Goal: Task Accomplishment & Management: Use online tool/utility

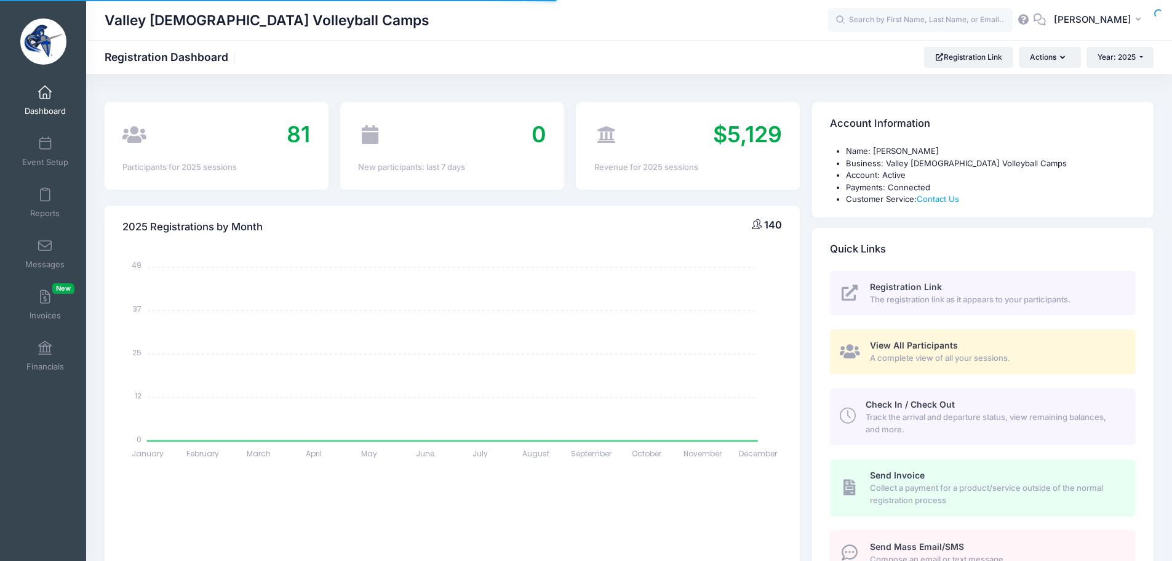
select select
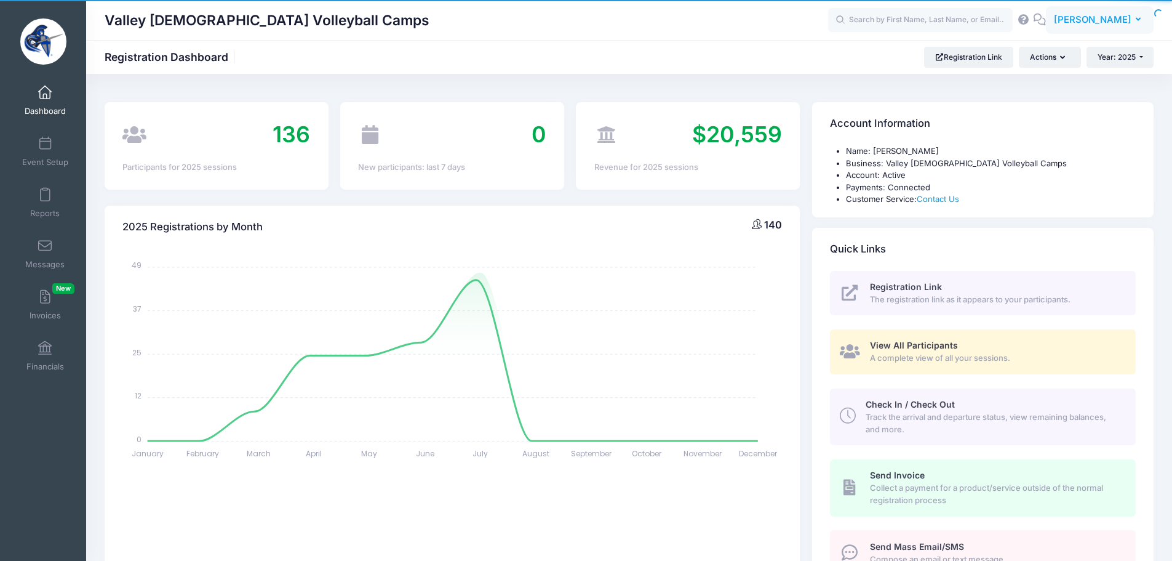
click at [1105, 21] on span "[PERSON_NAME]" at bounding box center [1093, 20] width 78 height 14
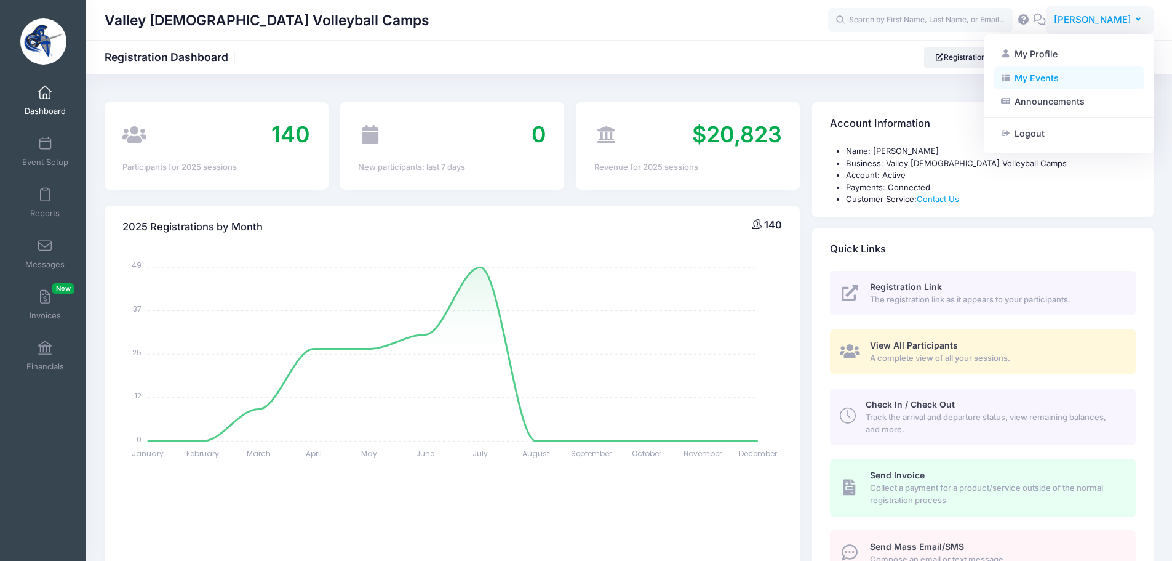
click at [1067, 83] on link "My Events" at bounding box center [1070, 77] width 150 height 23
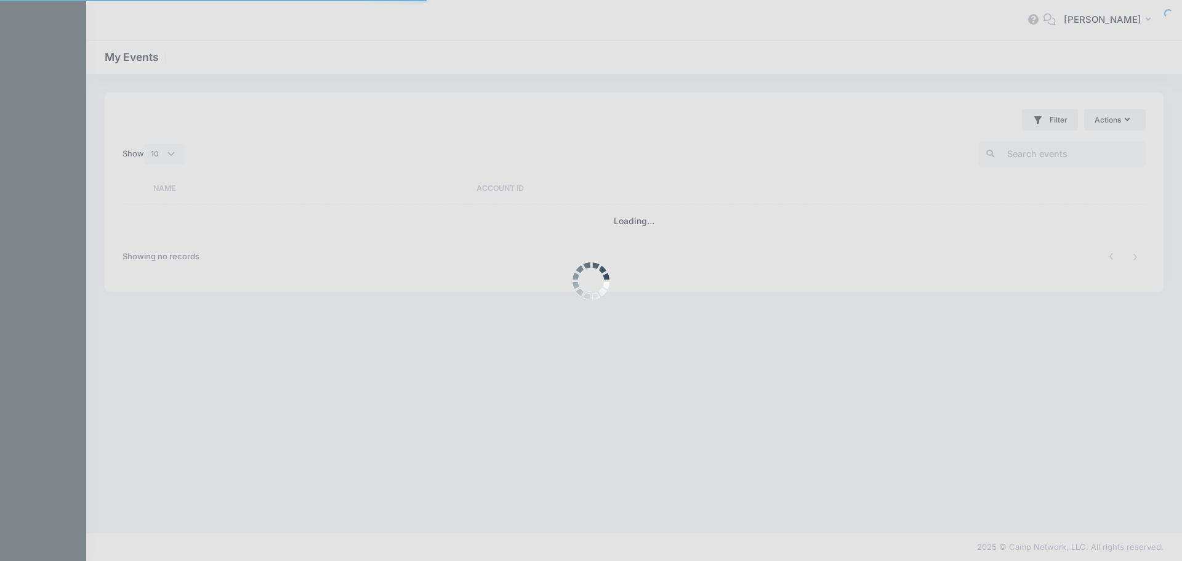
select select "10"
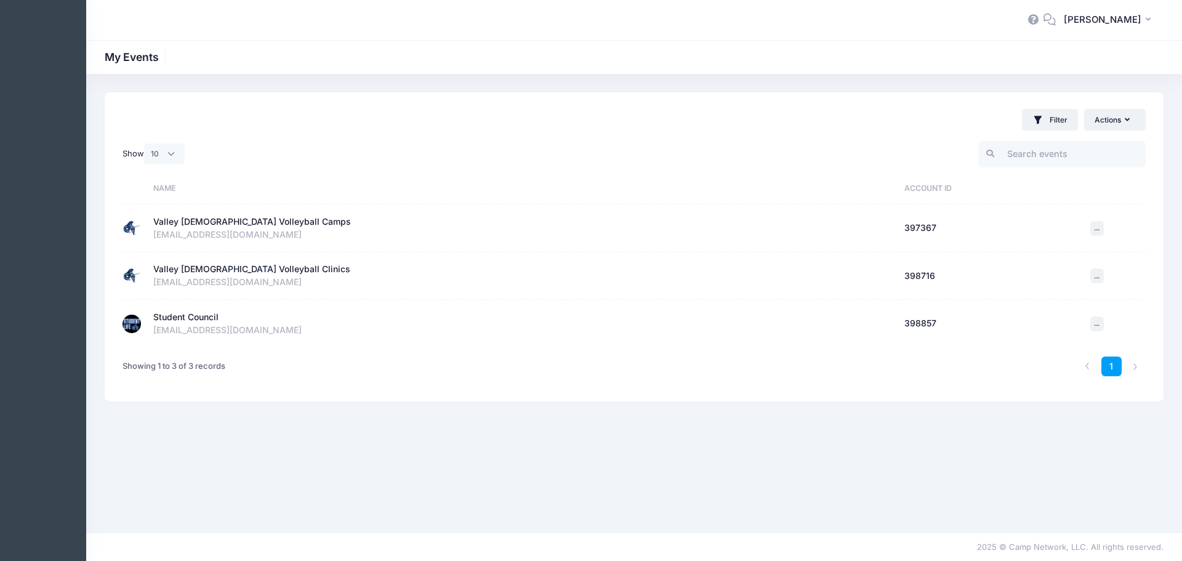
click at [205, 310] on td "Student Council Active Account Id: 398857 ghaagsma@valleychristianaz.org" at bounding box center [522, 323] width 751 height 47
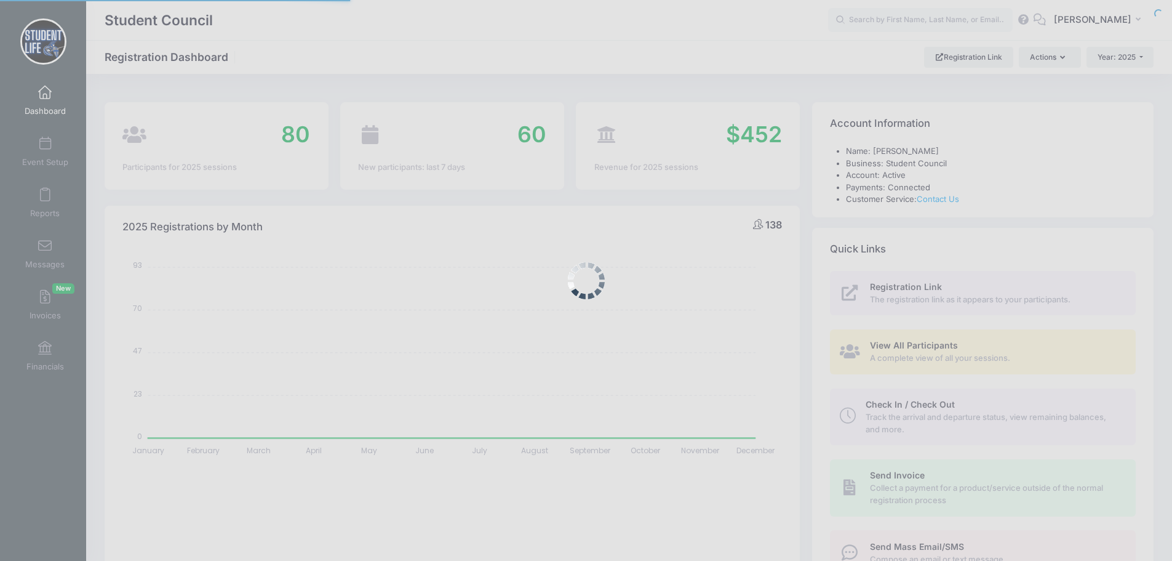
select select
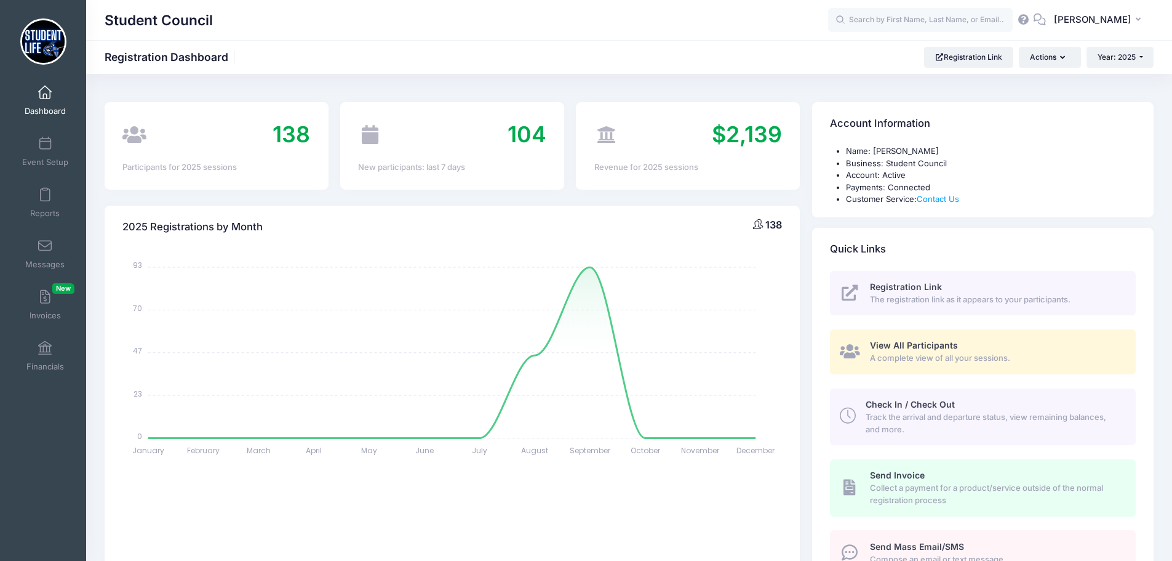
scroll to position [62, 0]
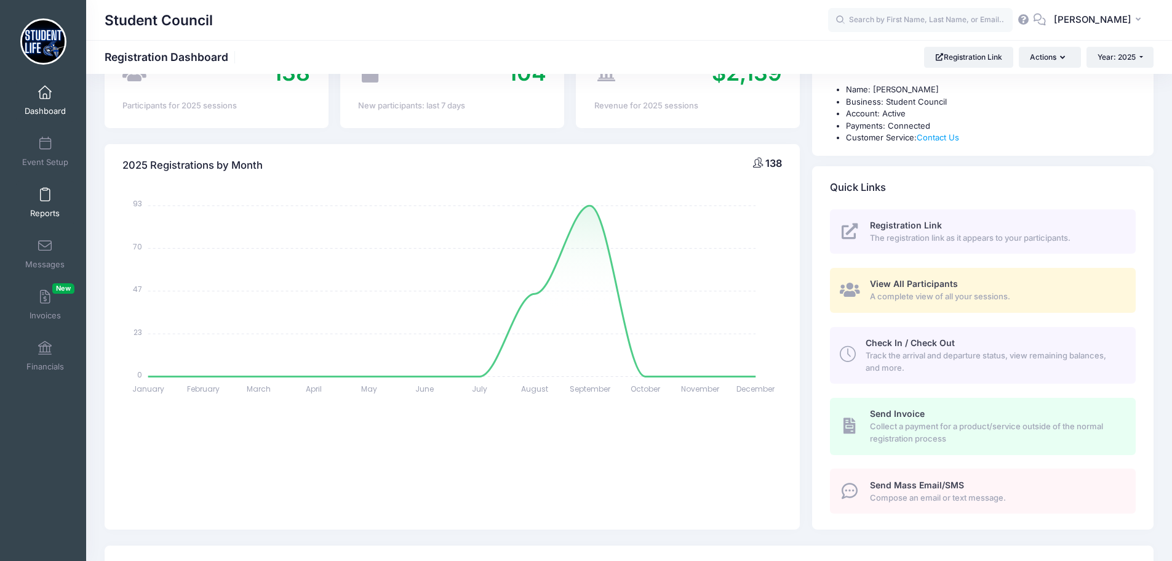
click at [40, 202] on link "Reports" at bounding box center [45, 202] width 58 height 43
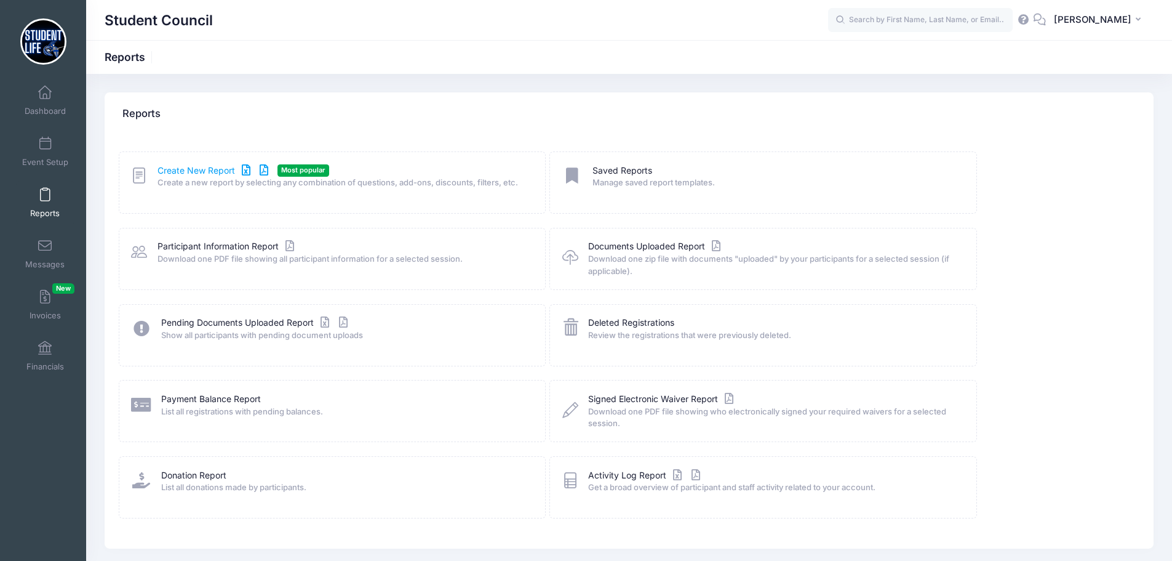
click at [200, 174] on link "Create New Report" at bounding box center [215, 170] width 114 height 13
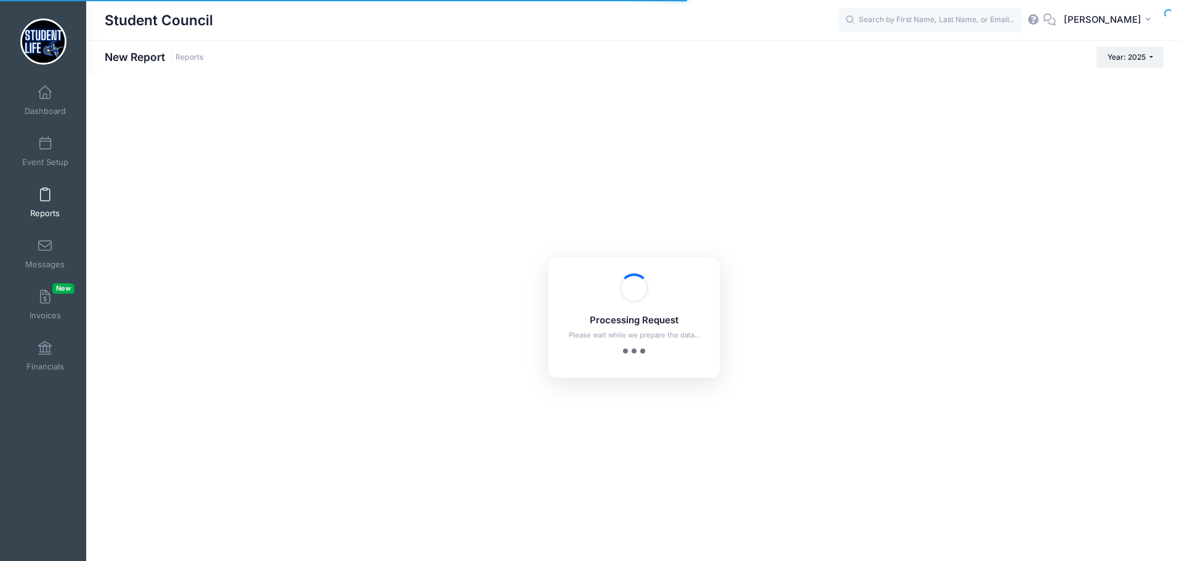
checkbox input "true"
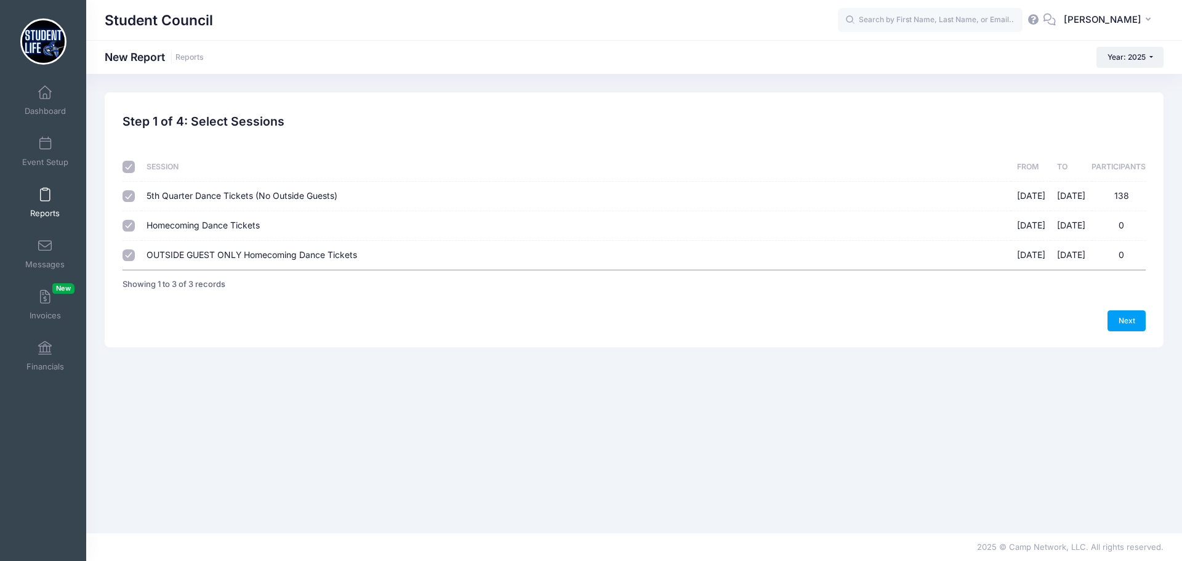
click at [132, 169] on input "checkbox" at bounding box center [128, 167] width 12 height 12
checkbox input "false"
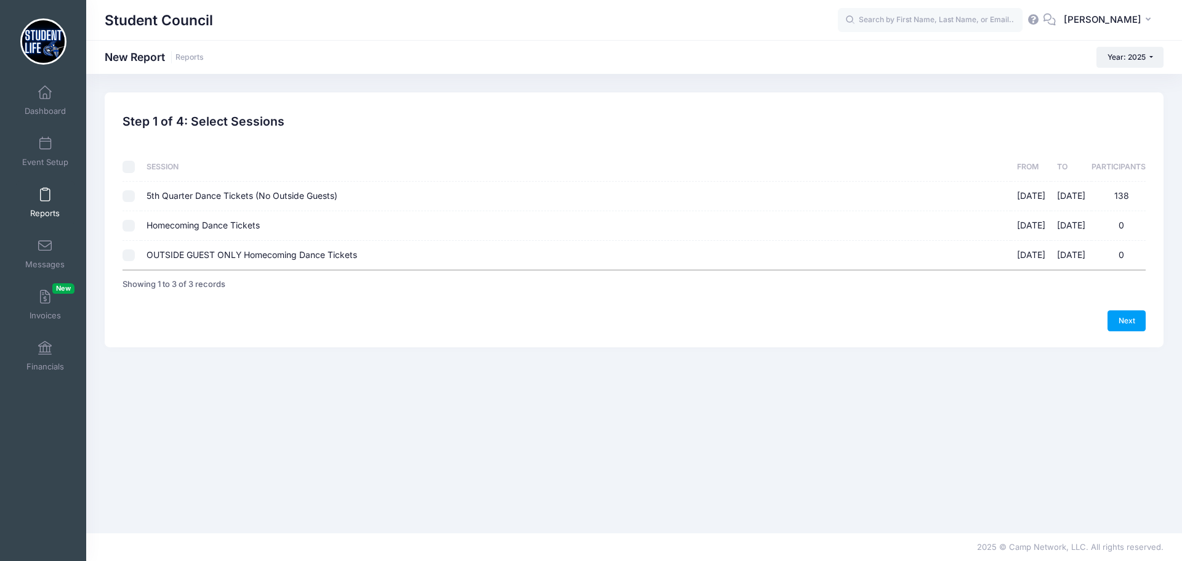
drag, startPoint x: 132, startPoint y: 190, endPoint x: 131, endPoint y: 196, distance: 6.3
click at [131, 194] on input "5th Quarter Dance Tickets (No Outside Guests) 09/05/2025 - 09/05/2025 138" at bounding box center [128, 196] width 12 height 12
checkbox input "true"
click at [1122, 317] on link "Next" at bounding box center [1126, 320] width 38 height 21
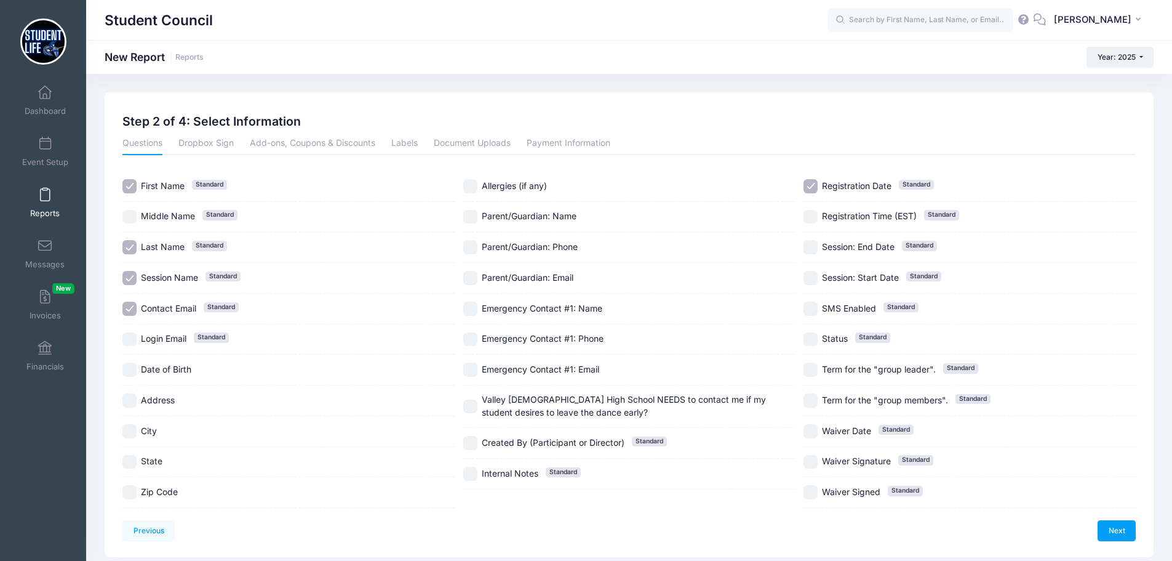
click at [130, 274] on input "Session Name Standard" at bounding box center [129, 278] width 14 height 14
checkbox input "false"
click at [129, 309] on input "Contact Email Standard" at bounding box center [129, 309] width 14 height 14
checkbox input "false"
click at [473, 406] on input "Valley Christian High School NEEDS to contact me if my student desires to leave…" at bounding box center [470, 406] width 14 height 14
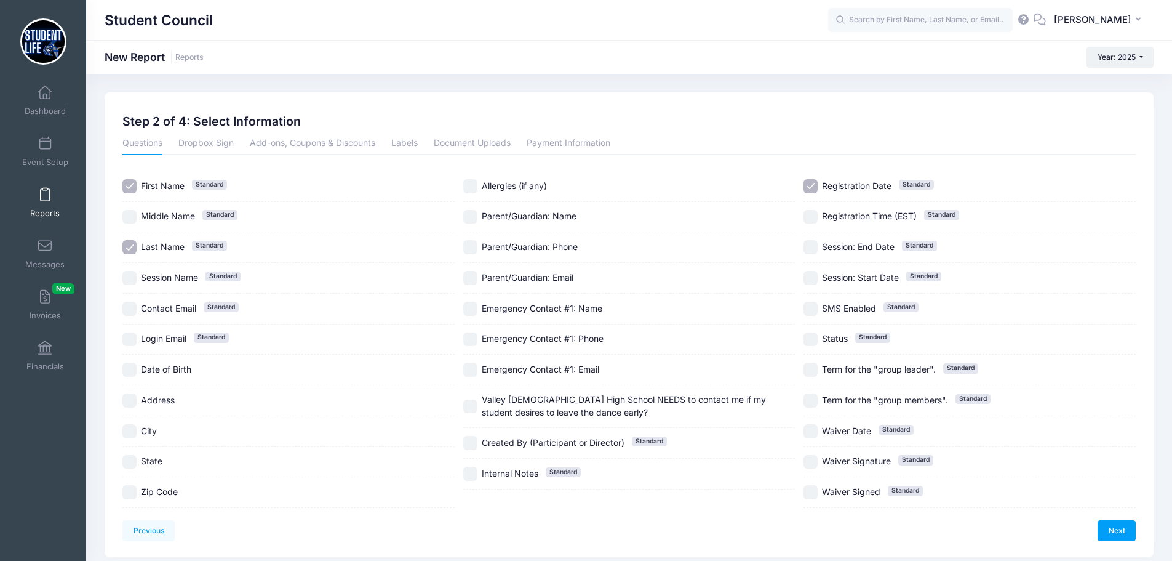
checkbox input "true"
click at [811, 181] on input "Registration Date Standard" at bounding box center [811, 186] width 14 height 14
checkbox input "false"
click at [470, 186] on input "Allergies (if any)" at bounding box center [470, 186] width 14 height 14
checkbox input "true"
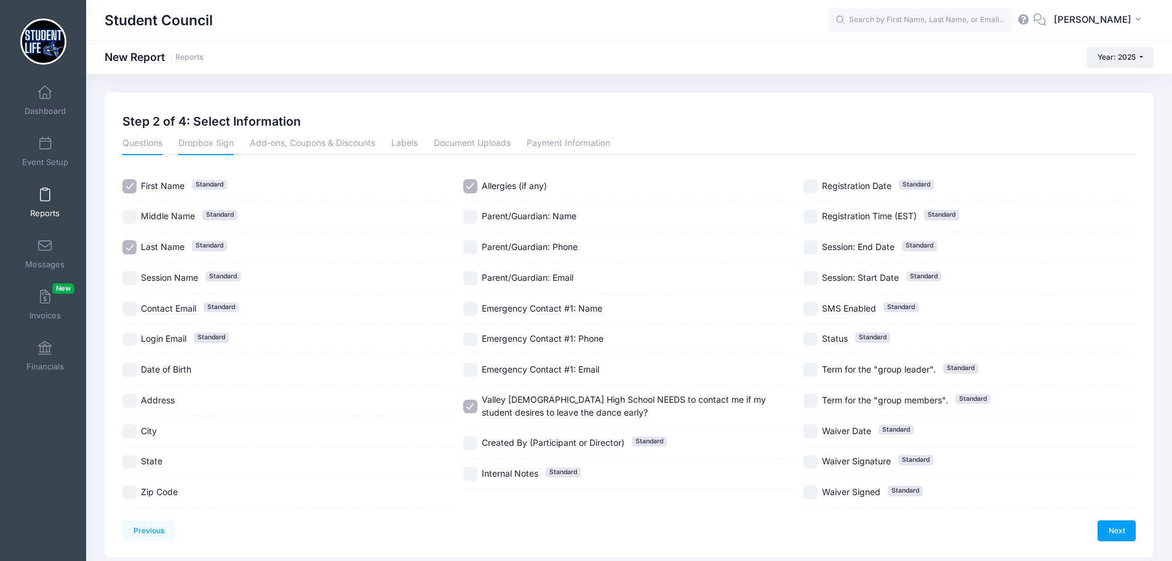
click at [220, 146] on link "Dropbox Sign" at bounding box center [205, 144] width 55 height 22
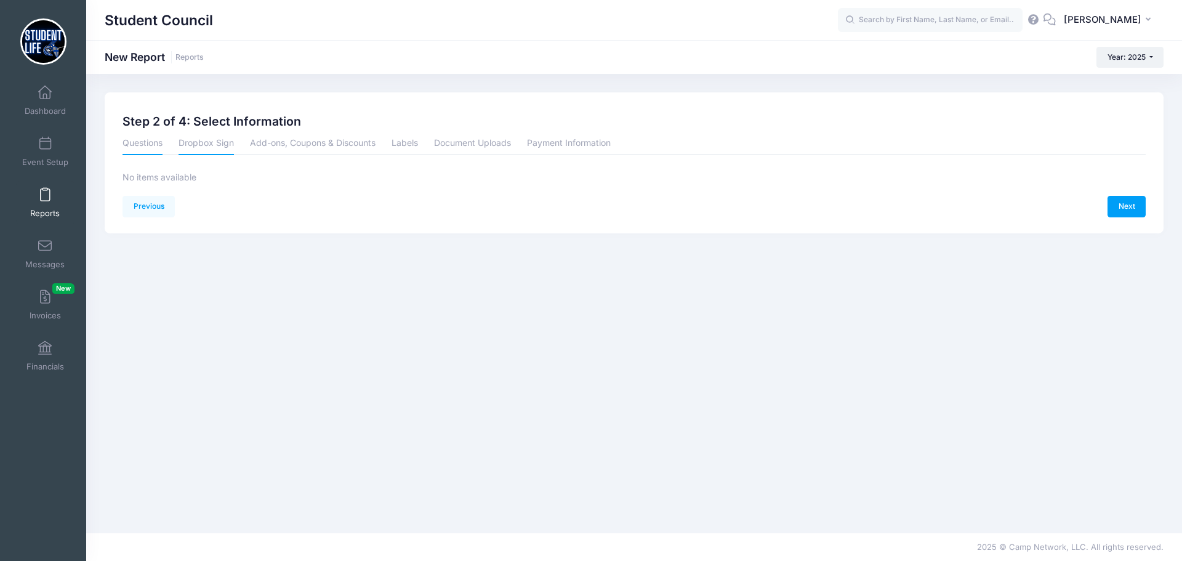
click at [145, 146] on link "Questions" at bounding box center [142, 144] width 40 height 22
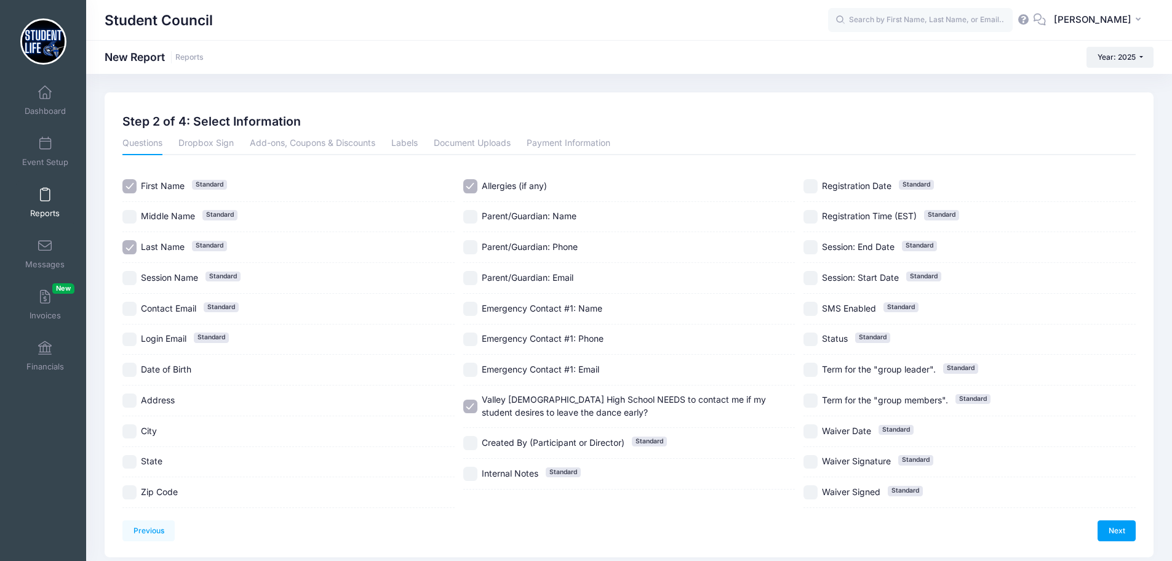
click at [468, 243] on input "Parent/Guardian: Phone" at bounding box center [470, 247] width 14 height 14
checkbox input "true"
click at [1109, 535] on link "Next" at bounding box center [1117, 530] width 38 height 21
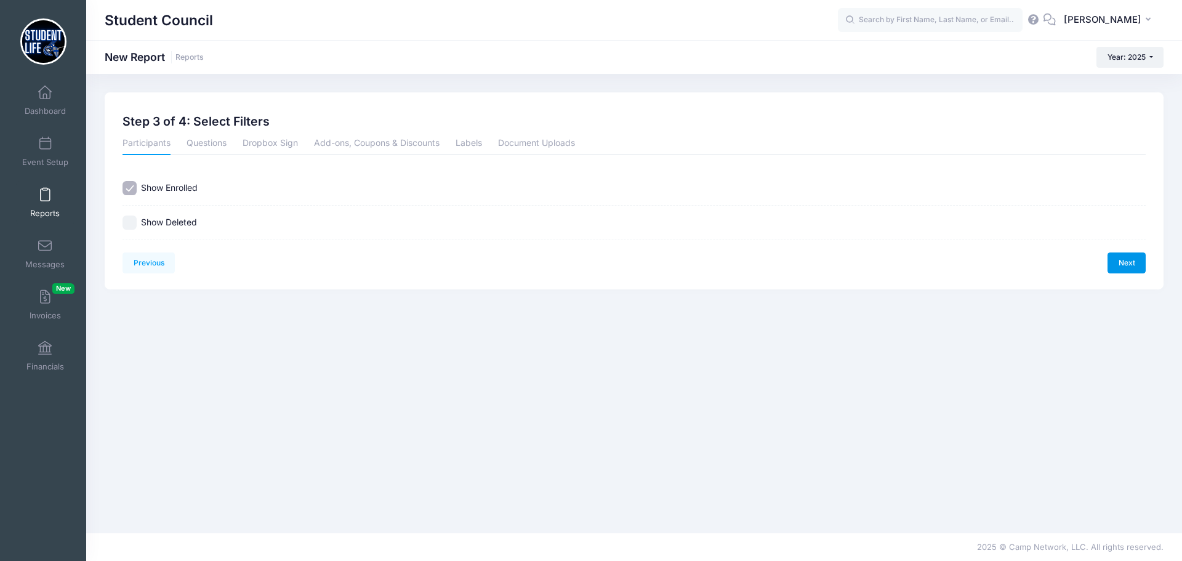
click at [1116, 263] on link "Next" at bounding box center [1126, 262] width 38 height 21
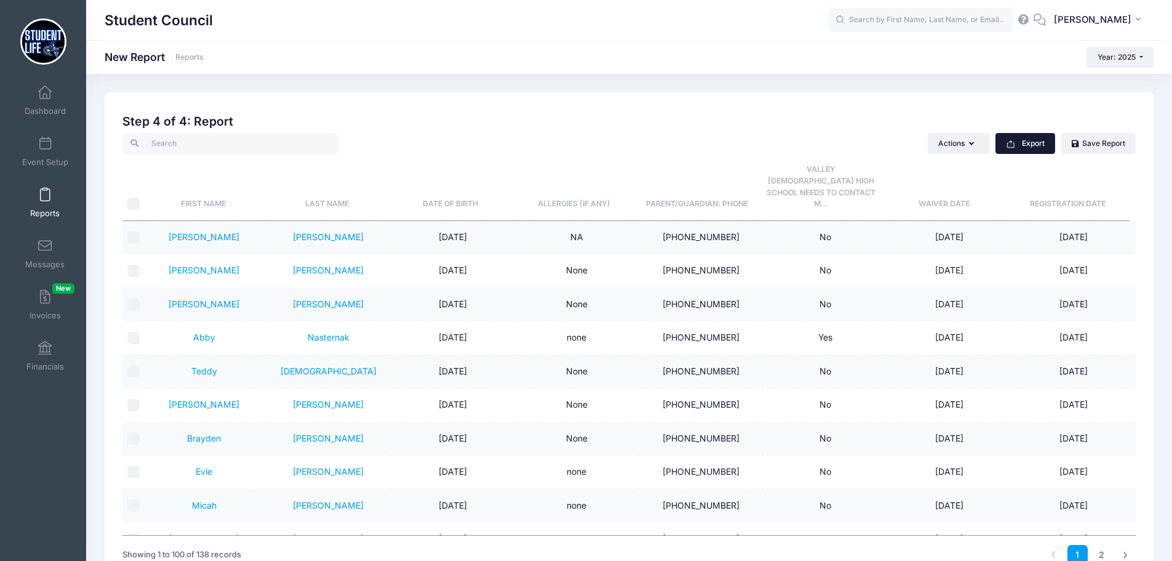
click at [1040, 140] on button "Export" at bounding box center [1026, 143] width 60 height 21
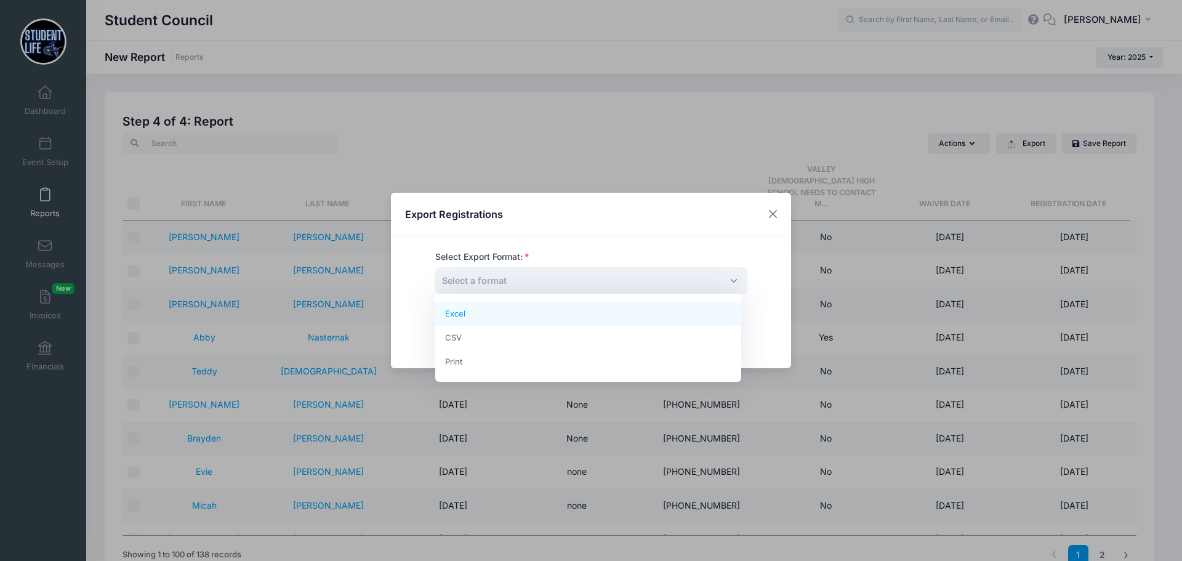
click at [660, 282] on span "Select a format" at bounding box center [591, 280] width 312 height 26
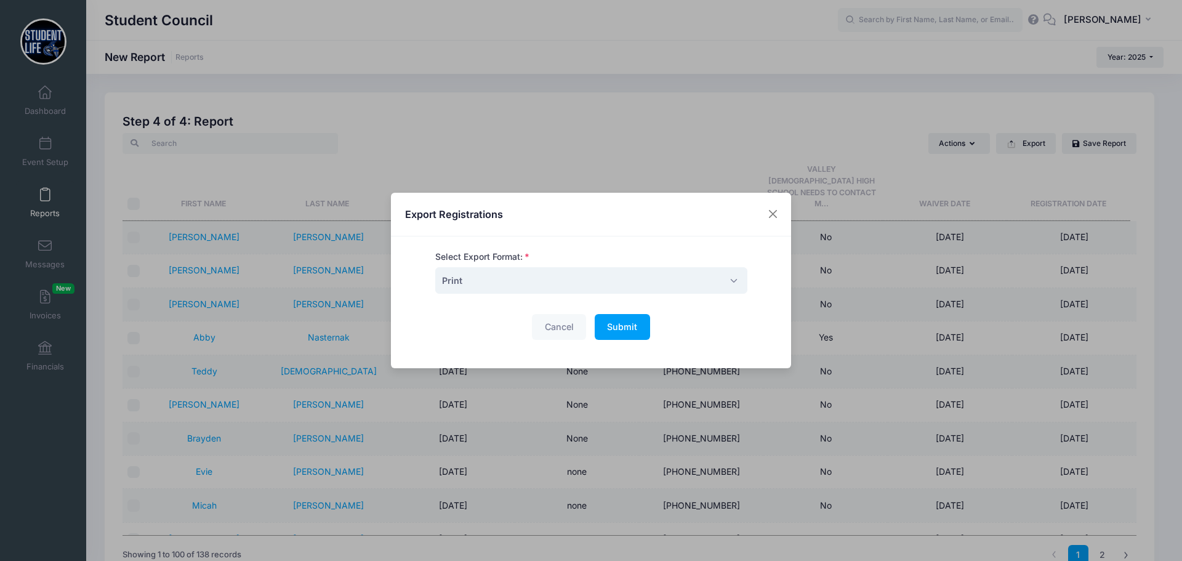
select select "print"
click at [557, 325] on button "Cancel" at bounding box center [559, 327] width 54 height 26
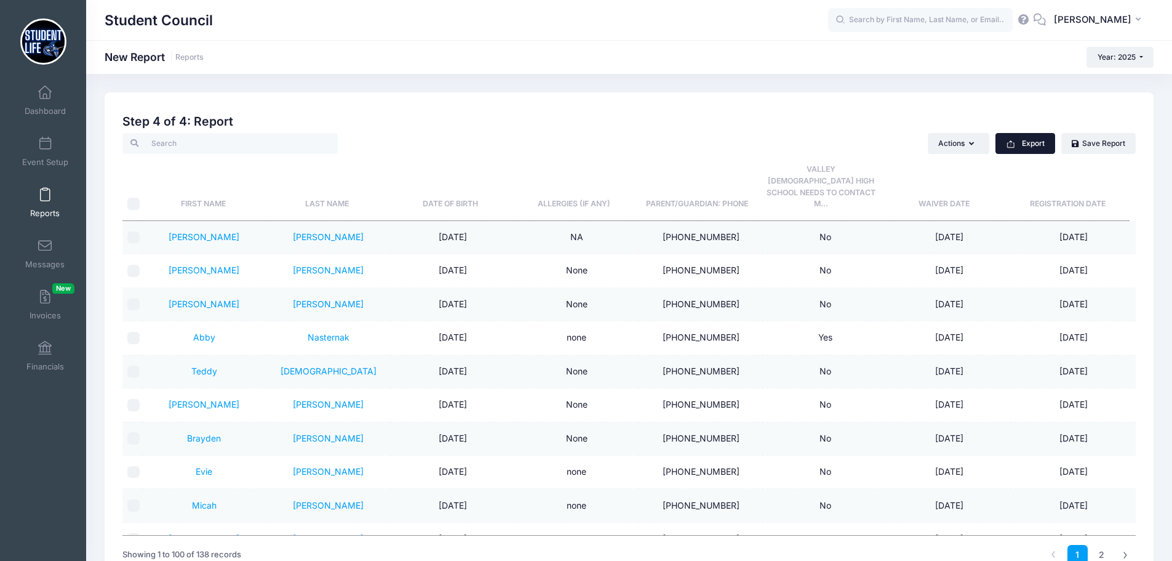
click at [1045, 142] on button "Export" at bounding box center [1026, 143] width 60 height 21
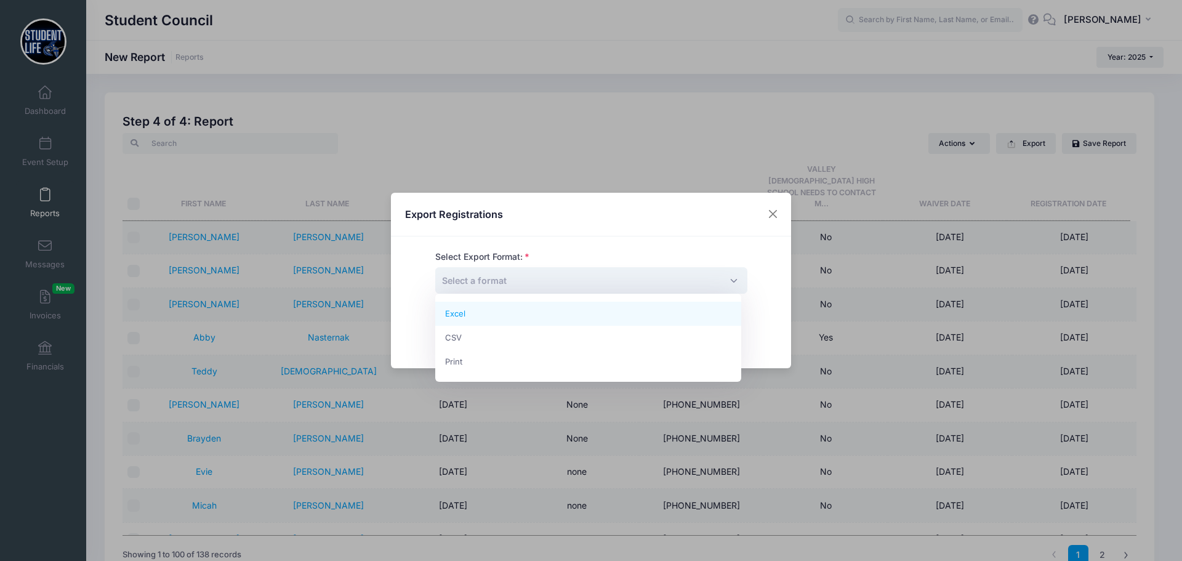
click at [527, 269] on span "Select a format" at bounding box center [591, 280] width 312 height 26
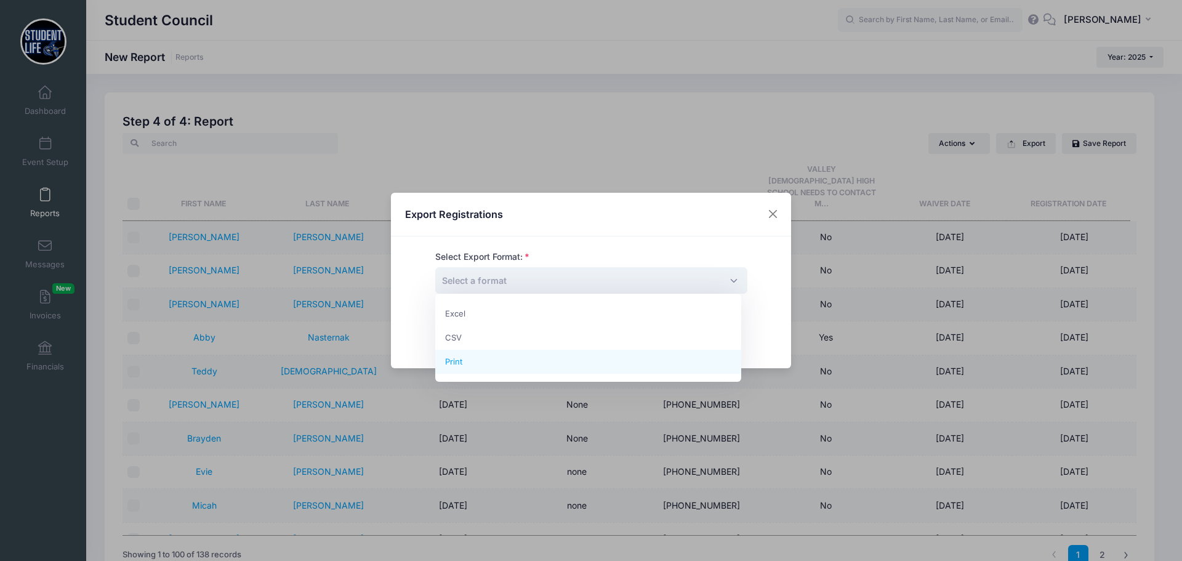
select select "print"
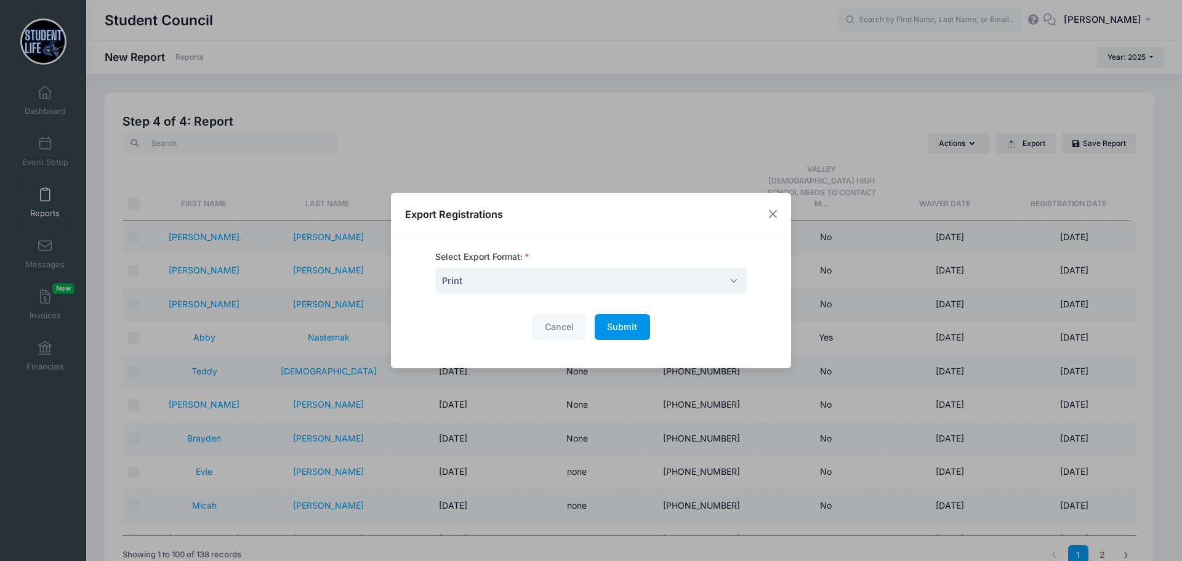
click at [629, 328] on span "Submit" at bounding box center [622, 326] width 30 height 10
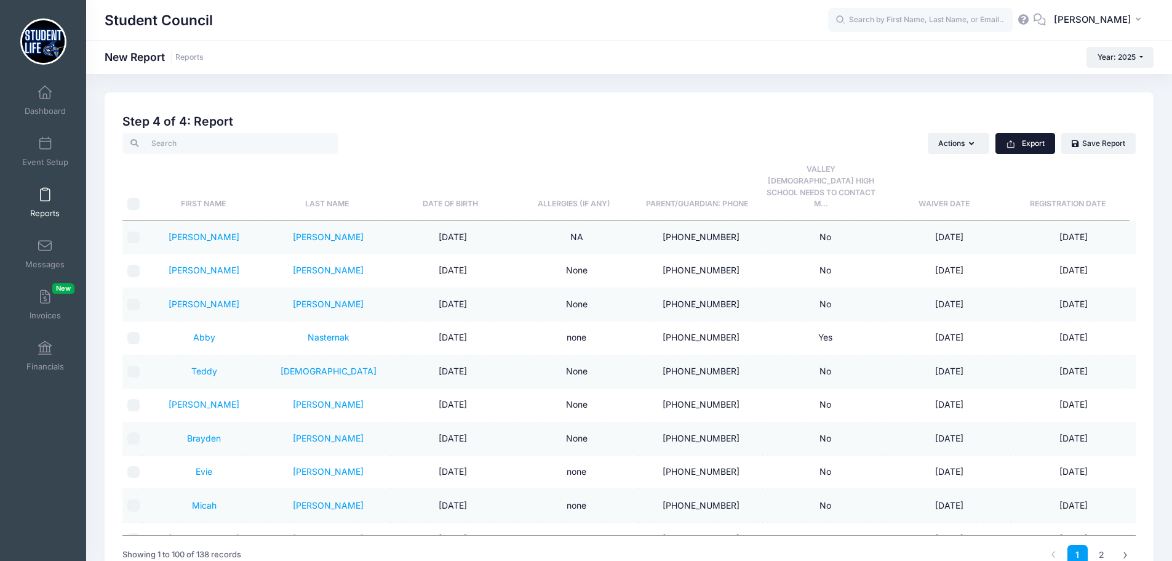
click at [1031, 142] on button "Export" at bounding box center [1026, 143] width 60 height 21
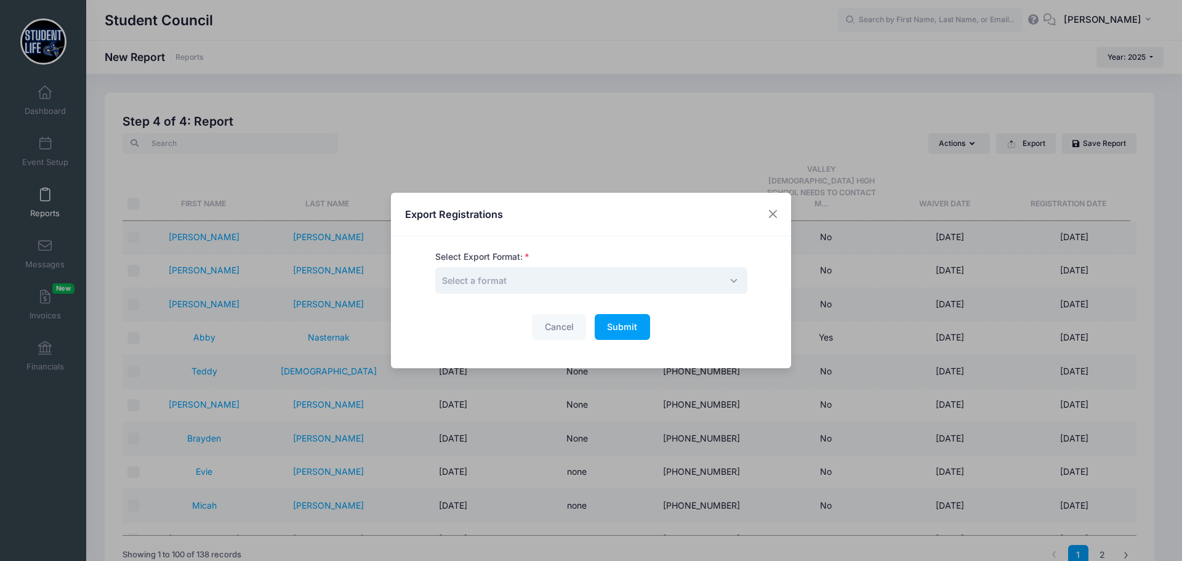
click at [591, 269] on span "Select a format" at bounding box center [591, 280] width 312 height 26
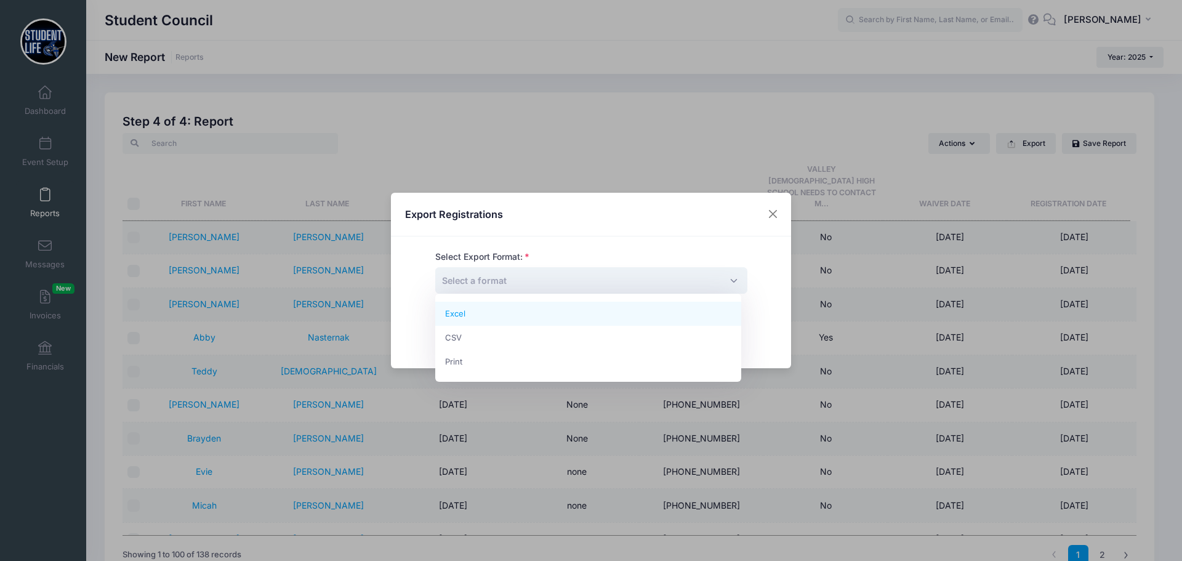
select select "excel"
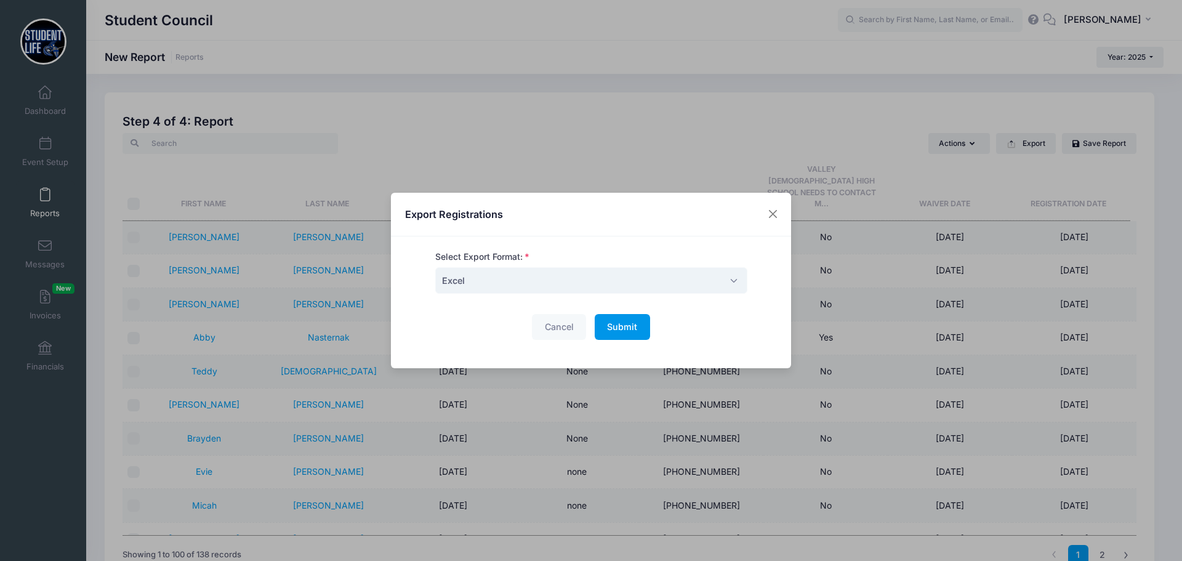
click at [607, 326] on span "Submit" at bounding box center [622, 326] width 30 height 10
